Goal: Task Accomplishment & Management: Use online tool/utility

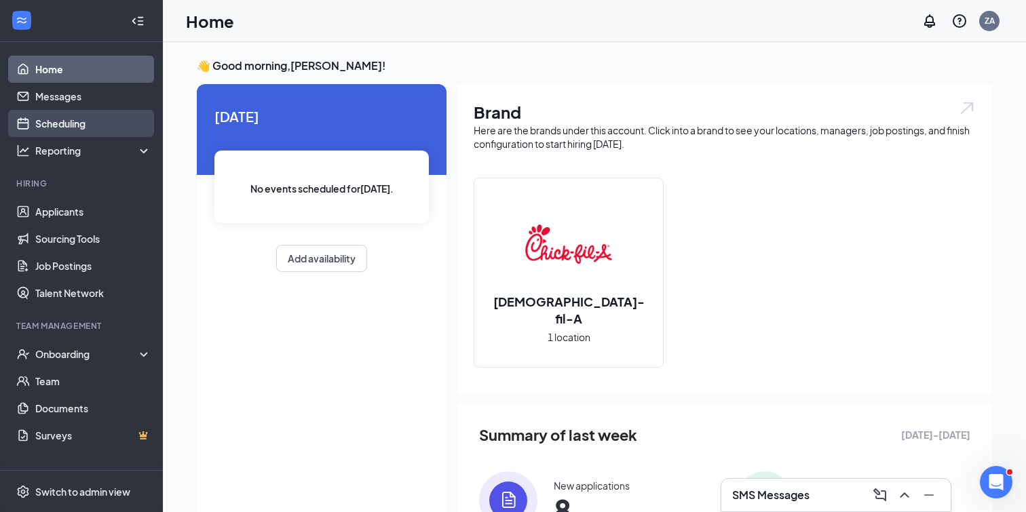
click at [84, 127] on link "Scheduling" at bounding box center [93, 123] width 116 height 27
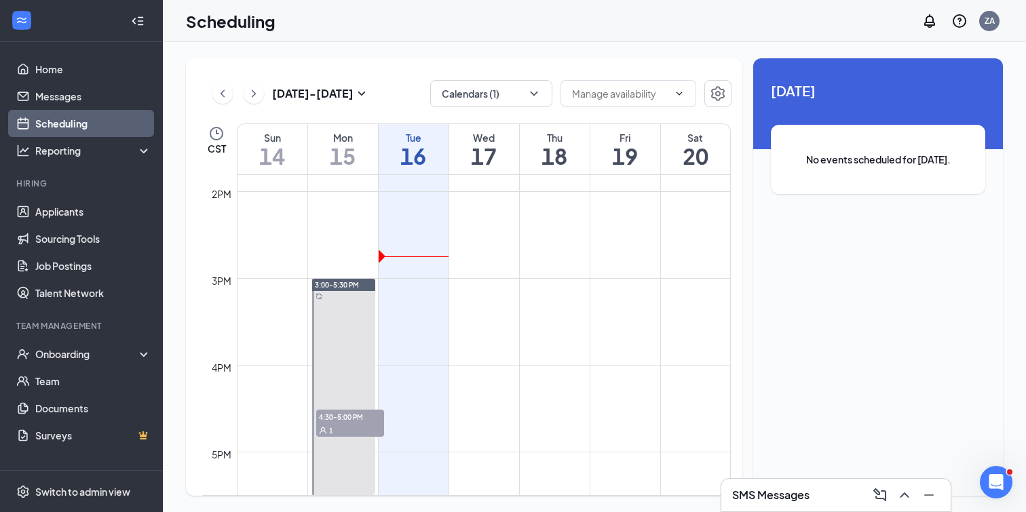
scroll to position [1201, 0]
click at [514, 102] on button "Calendars (1)" at bounding box center [491, 93] width 122 height 27
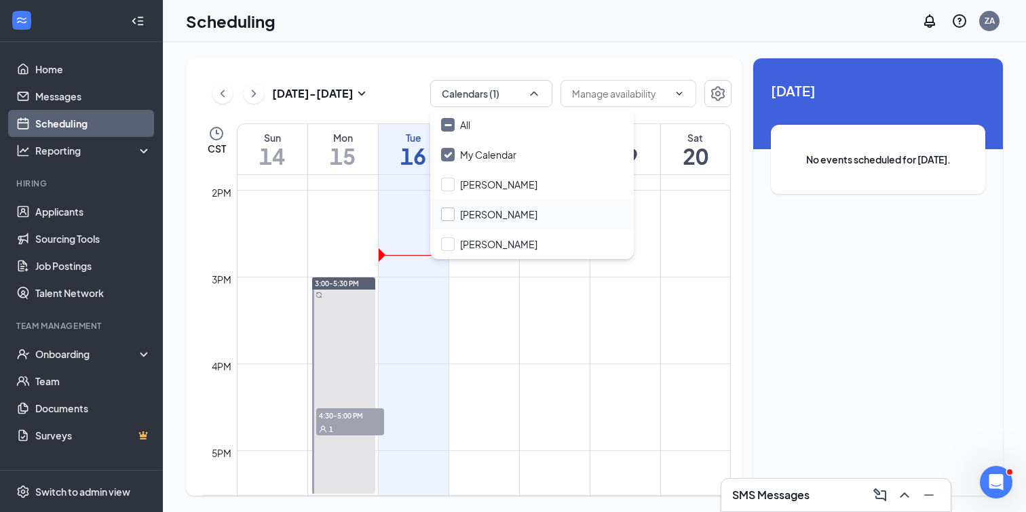
click at [448, 219] on input "[PERSON_NAME]" at bounding box center [489, 215] width 96 height 14
checkbox input "true"
click at [611, 312] on td at bounding box center [484, 310] width 494 height 22
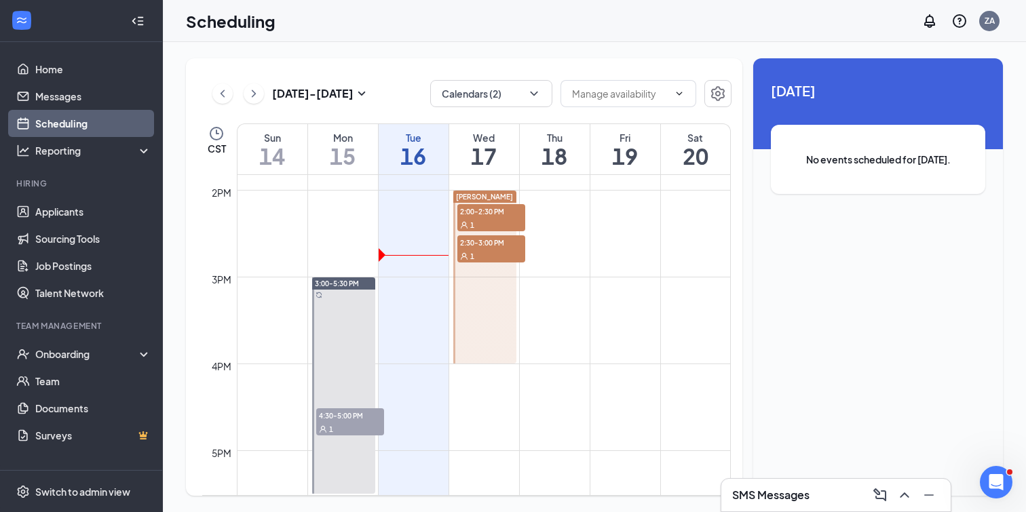
click at [501, 219] on div "1" at bounding box center [491, 225] width 68 height 14
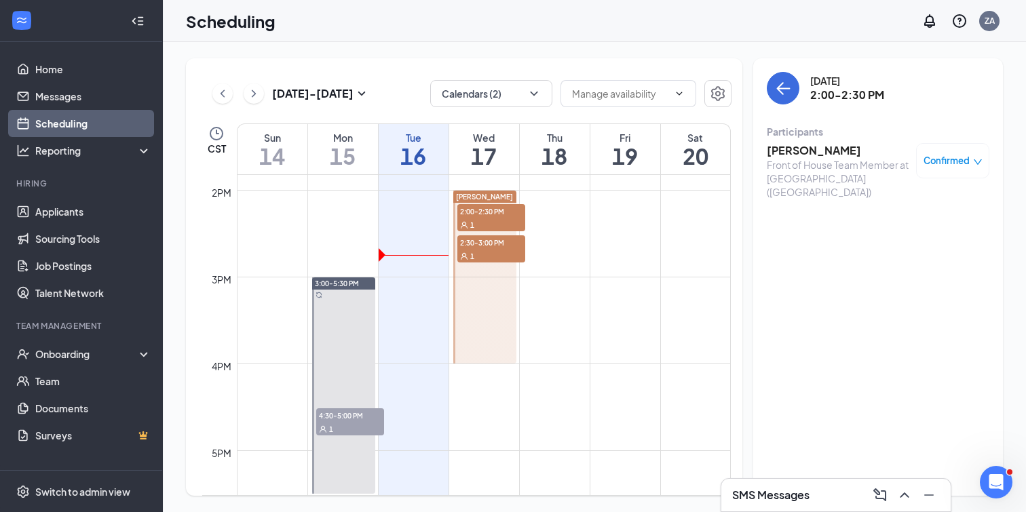
click at [493, 247] on span "2:30-3:00 PM" at bounding box center [491, 242] width 68 height 14
click at [493, 222] on div "1" at bounding box center [491, 225] width 68 height 14
click at [495, 249] on div "1" at bounding box center [491, 256] width 68 height 14
click at [489, 223] on div "1" at bounding box center [491, 225] width 68 height 14
click at [489, 235] on span "2:30-3:00 PM" at bounding box center [491, 242] width 68 height 14
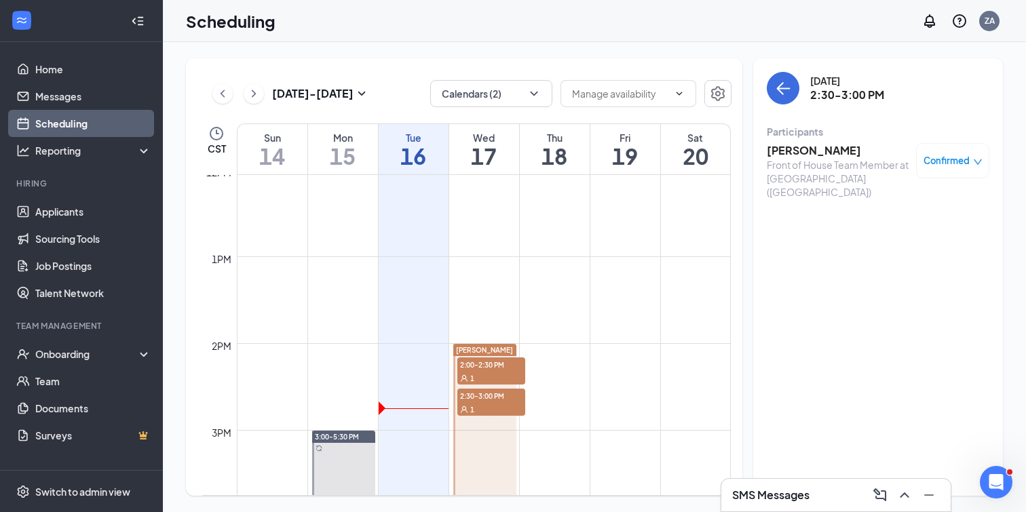
scroll to position [968, 0]
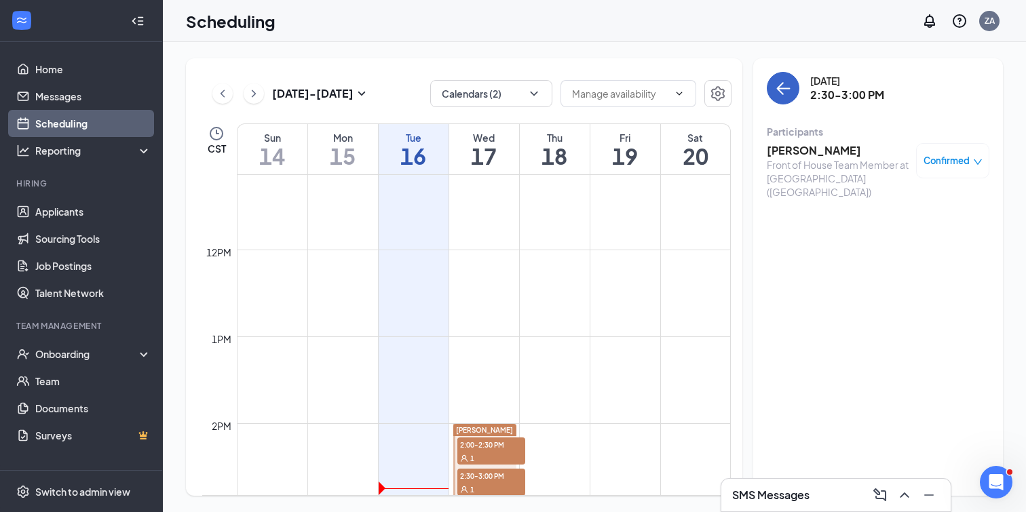
click at [797, 88] on button "back-button" at bounding box center [783, 88] width 33 height 33
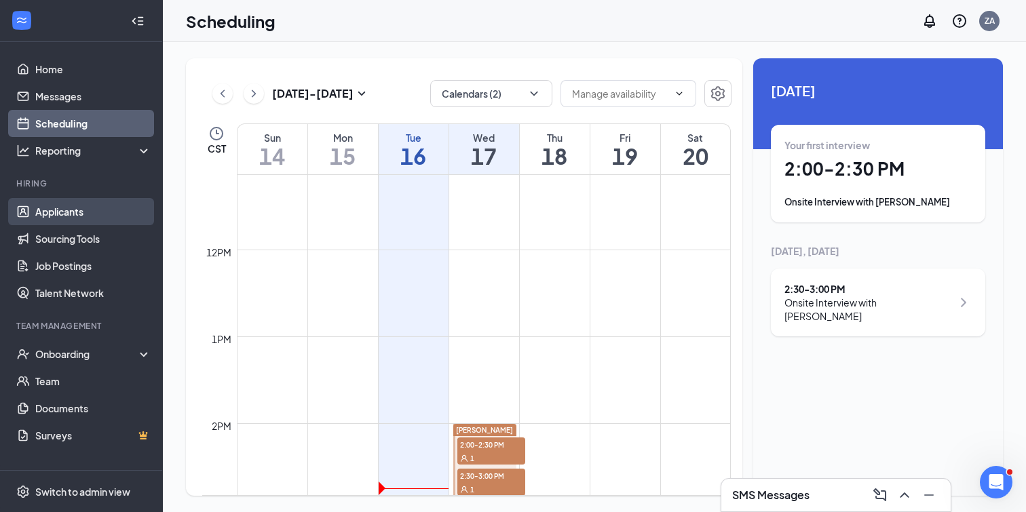
click at [56, 203] on link "Applicants" at bounding box center [93, 211] width 116 height 27
